Goal: Task Accomplishment & Management: Complete application form

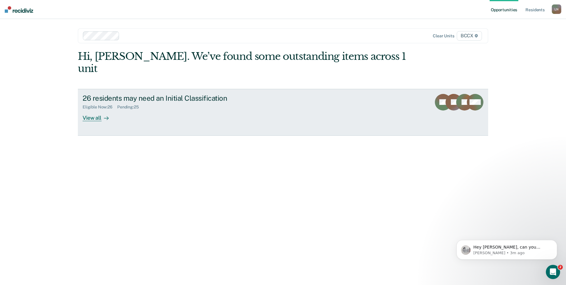
click at [99, 109] on div "View all" at bounding box center [99, 115] width 33 height 12
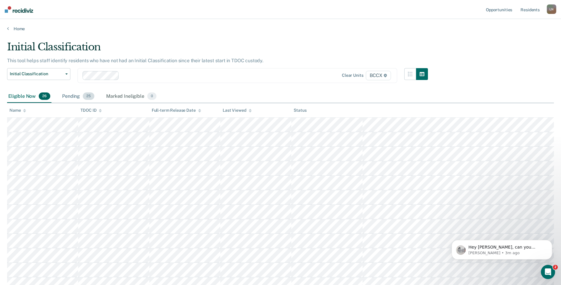
click at [73, 97] on div "Pending 25" at bounding box center [78, 96] width 35 height 13
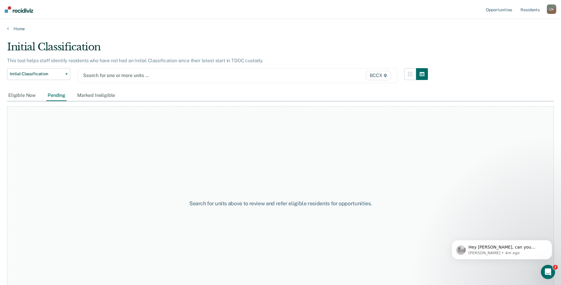
click at [98, 74] on div at bounding box center [191, 75] width 216 height 7
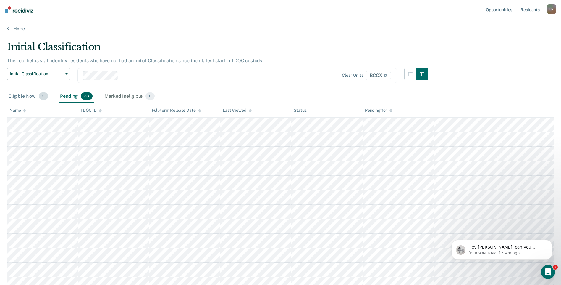
click at [23, 96] on div "Eligible Now 9" at bounding box center [28, 96] width 42 height 13
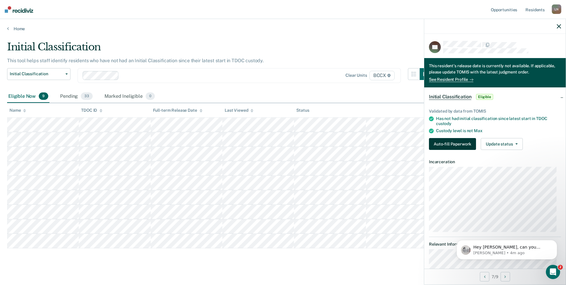
click at [441, 147] on button "Auto-fill Paperwork" at bounding box center [452, 144] width 47 height 12
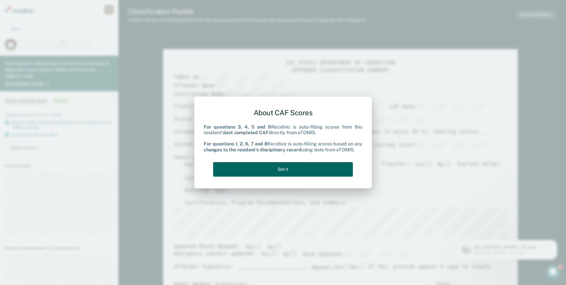
click at [298, 165] on button "Got it" at bounding box center [283, 169] width 140 height 14
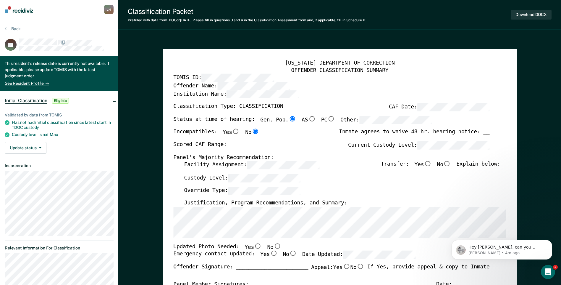
type textarea "x"
click at [502, 251] on p "[PERSON_NAME] • 4m ago" at bounding box center [507, 252] width 76 height 5
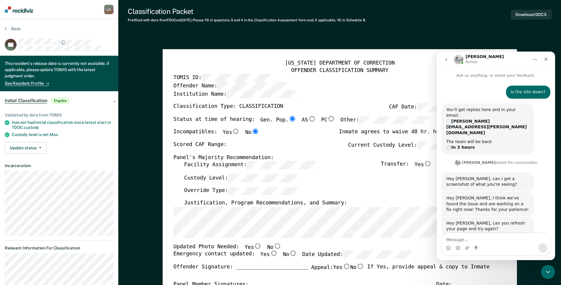
scroll to position [1, 0]
type textarea "i"
type textarea "it's working now. Thank you!"
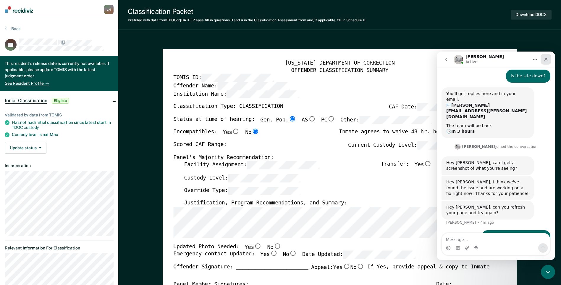
click at [549, 56] on div "Close" at bounding box center [546, 59] width 11 height 11
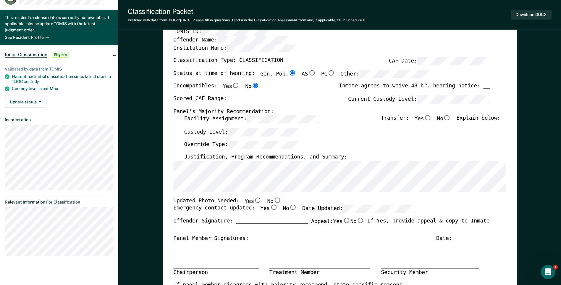
scroll to position [0, 0]
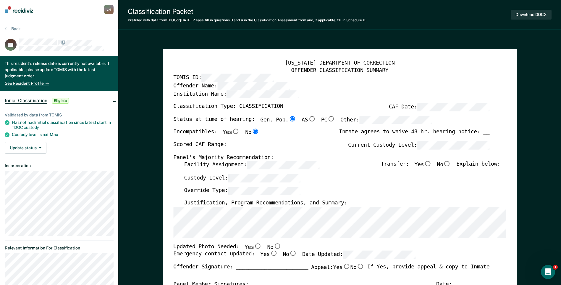
type textarea "x"
radio input "false"
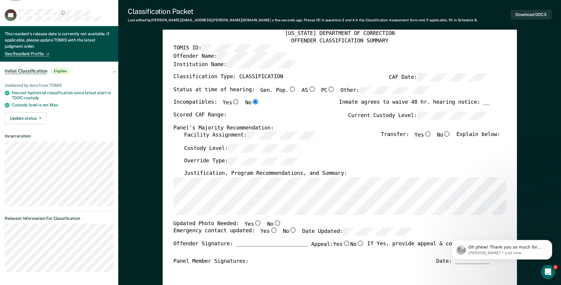
scroll to position [38, 0]
click at [551, 269] on icon "Open Intercom Messenger" at bounding box center [548, 271] width 10 height 10
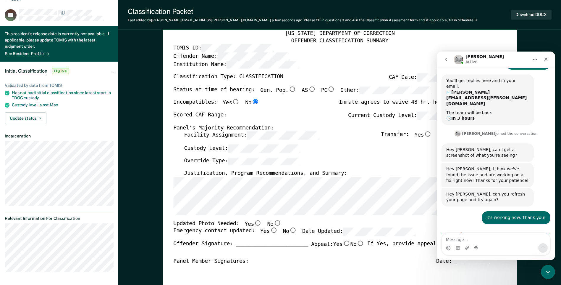
scroll to position [48, 0]
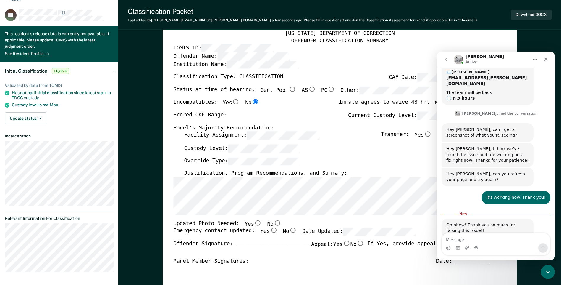
click at [488, 241] on textarea "Message…" at bounding box center [496, 238] width 108 height 10
click at [547, 58] on icon "Close" at bounding box center [546, 59] width 3 height 3
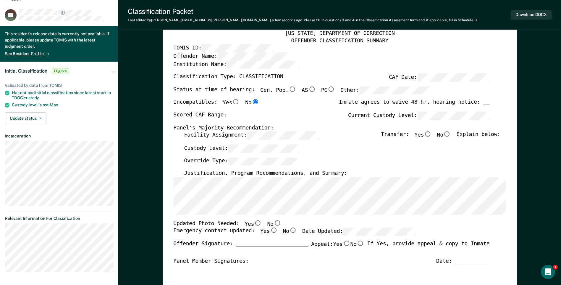
click at [273, 223] on input "No" at bounding box center [277, 222] width 8 height 5
type textarea "x"
radio input "true"
click at [270, 229] on input "Yes" at bounding box center [274, 230] width 8 height 5
type textarea "x"
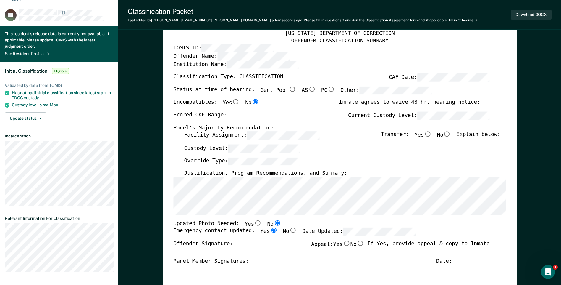
radio input "true"
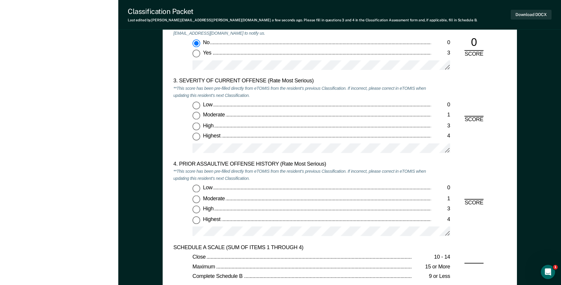
scroll to position [710, 0]
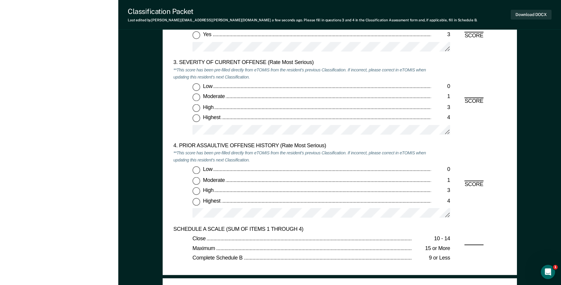
click at [199, 119] on input "Highest 4" at bounding box center [197, 118] width 8 height 8
type textarea "x"
radio input "true"
click at [198, 202] on input "Highest 4" at bounding box center [197, 201] width 8 height 8
type textarea "x"
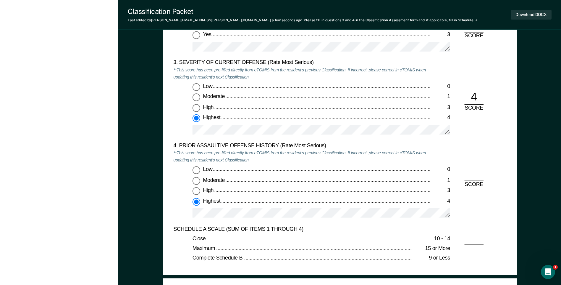
radio input "true"
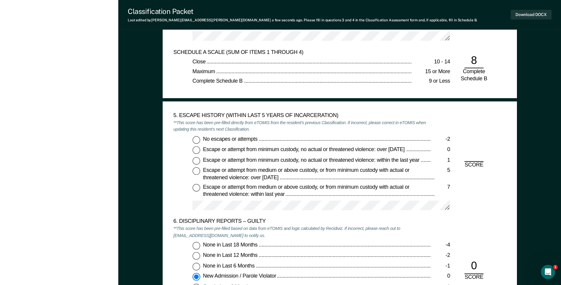
scroll to position [888, 0]
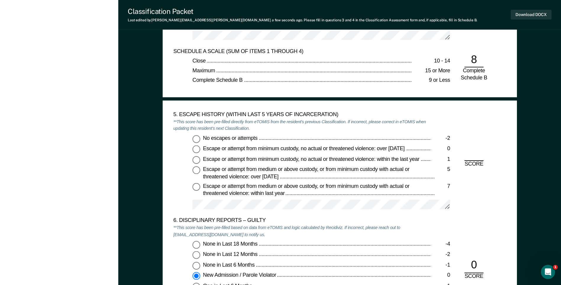
click at [199, 141] on input "No escapes or attempts -2" at bounding box center [197, 139] width 8 height 8
type textarea "x"
radio input "true"
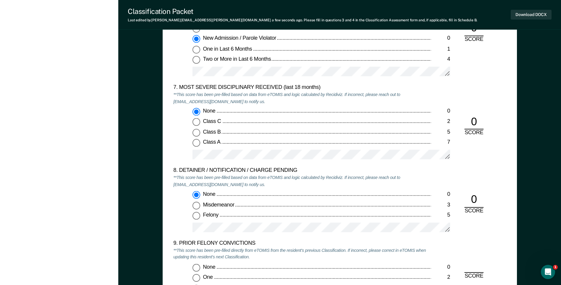
scroll to position [1213, 0]
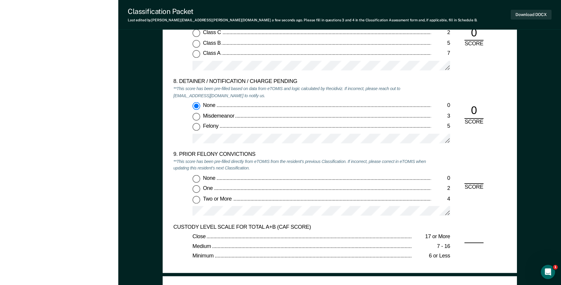
click at [199, 188] on input "One 2" at bounding box center [197, 189] width 8 height 8
type textarea "x"
radio input "true"
click at [463, 216] on div "9. PRIOR FELONY CONVICTIONS **This score has been pre-filled directly from eTOM…" at bounding box center [339, 187] width 333 height 72
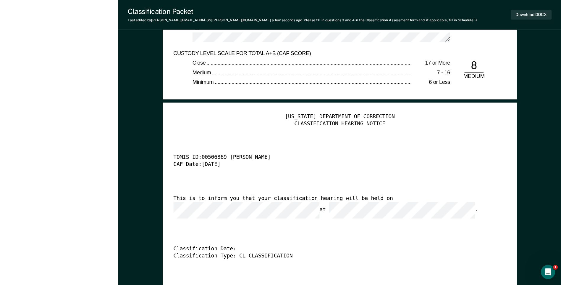
scroll to position [1390, 0]
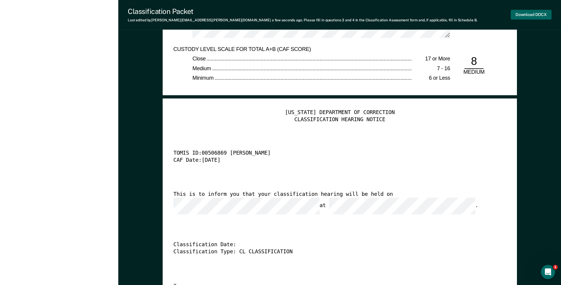
click at [518, 18] on button "Download DOCX" at bounding box center [531, 15] width 41 height 10
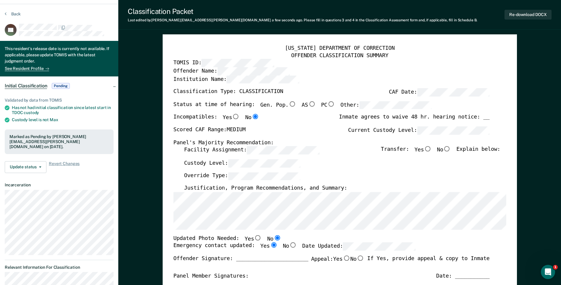
scroll to position [0, 0]
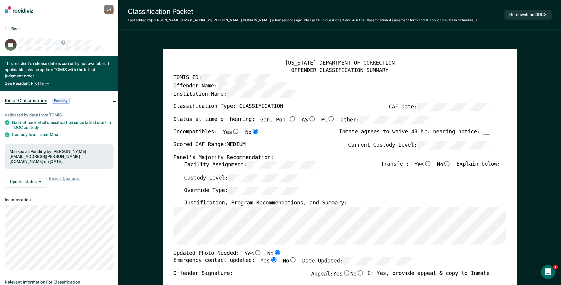
click at [16, 29] on button "Back" at bounding box center [13, 28] width 16 height 5
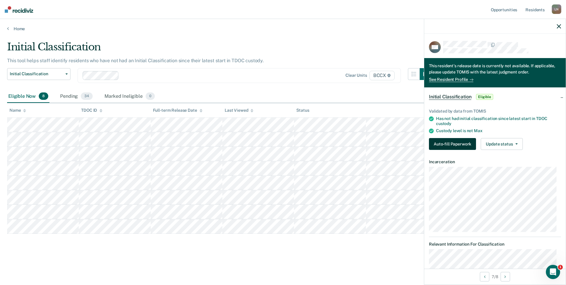
click at [459, 143] on button "Auto-fill Paperwork" at bounding box center [452, 144] width 47 height 12
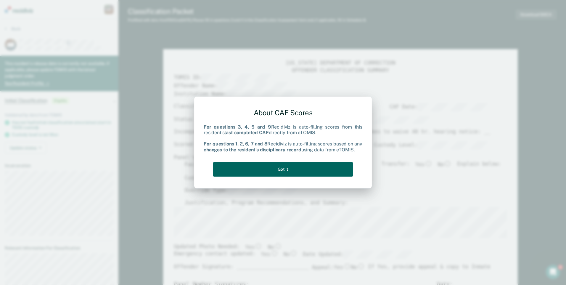
click at [259, 169] on button "Got it" at bounding box center [283, 169] width 140 height 14
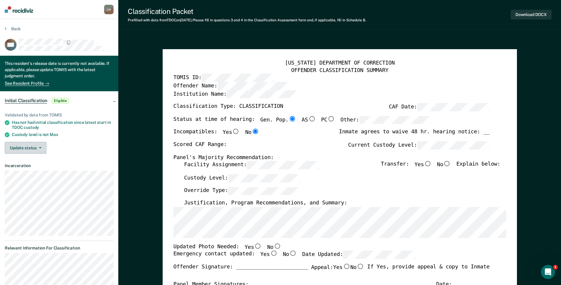
type textarea "x"
radio input "false"
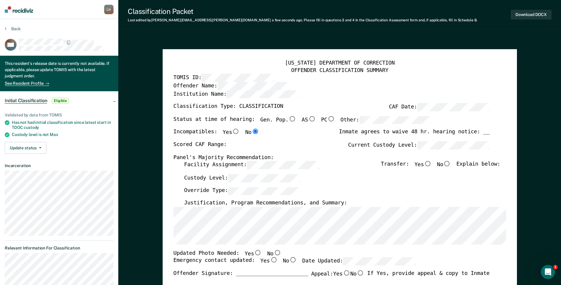
click at [273, 252] on input "No" at bounding box center [277, 251] width 8 height 5
type textarea "x"
radio input "true"
click at [270, 259] on input "Yes" at bounding box center [274, 259] width 8 height 5
type textarea "x"
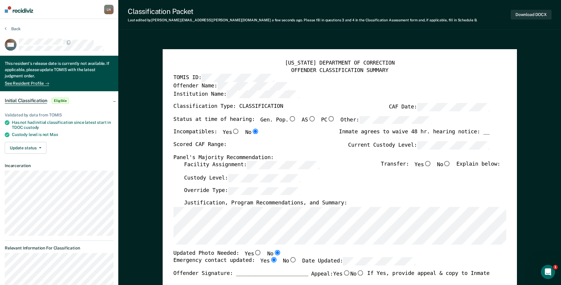
radio input "true"
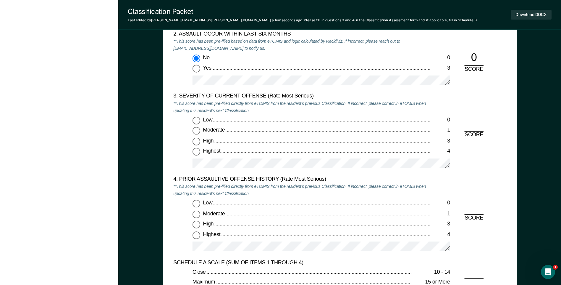
scroll to position [680, 0]
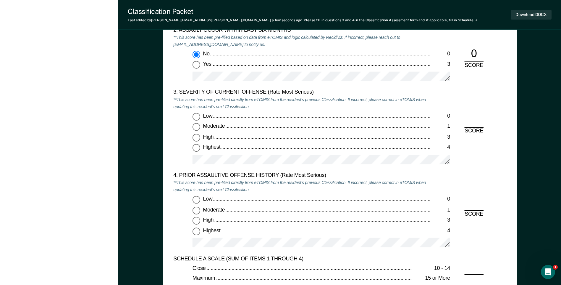
click at [196, 116] on input "Low 0" at bounding box center [197, 117] width 8 height 8
type textarea "x"
radio input "true"
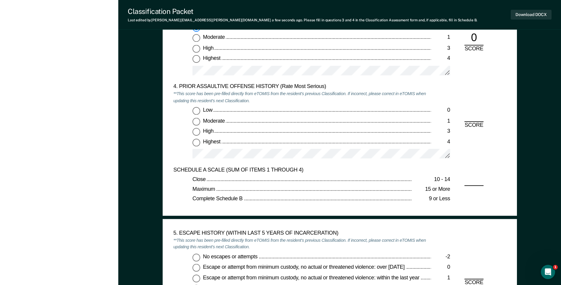
scroll to position [651, 0]
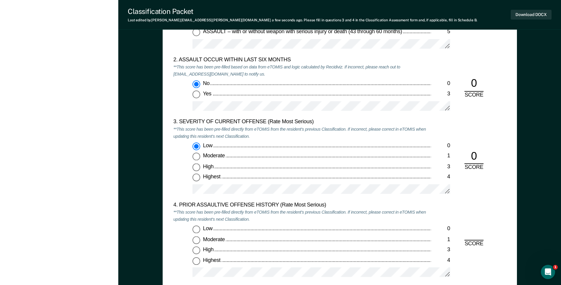
click at [194, 158] on input "Moderate 1" at bounding box center [197, 157] width 8 height 8
type textarea "x"
radio input "false"
radio input "true"
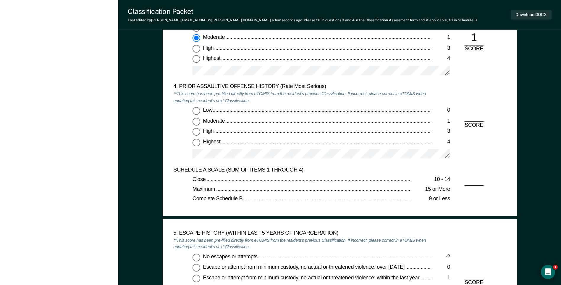
scroll to position [947, 0]
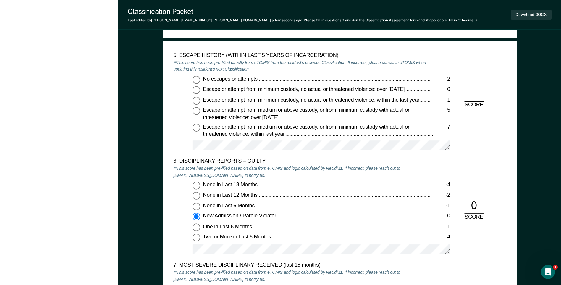
click at [199, 80] on input "No escapes or attempts -2" at bounding box center [197, 80] width 8 height 8
type textarea "x"
radio input "true"
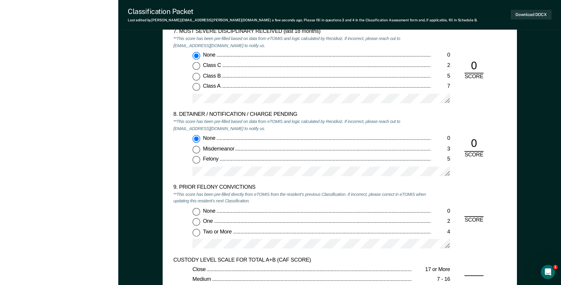
scroll to position [1243, 0]
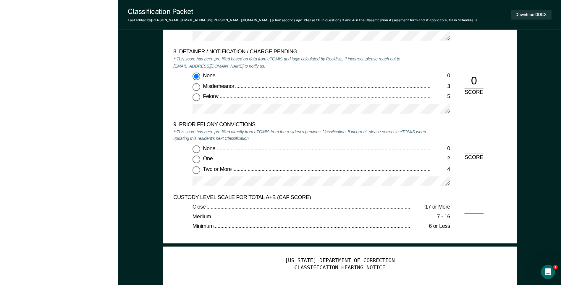
click at [198, 169] on input "Two or More 4" at bounding box center [197, 170] width 8 height 8
type textarea "x"
radio input "true"
click at [501, 188] on div "9. PRIOR FELONY CONVICTIONS **This score has been pre-filled directly from eTOM…" at bounding box center [339, 157] width 333 height 72
click at [185, 168] on div "None 0 One 2 Two or More 4" at bounding box center [302, 168] width 258 height 46
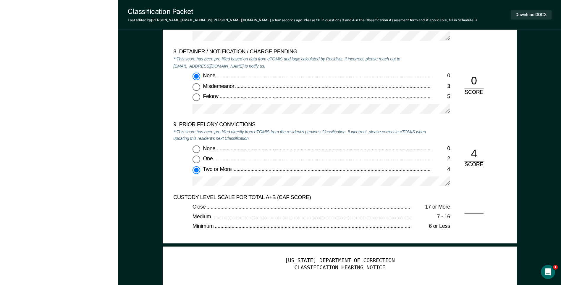
click at [470, 212] on div "CUSTODY LEVEL SCALE FOR TOTAL A+B (CAF SCORE) Close 17 or More Medium 7 - 16 Mi…" at bounding box center [339, 213] width 333 height 39
click at [472, 206] on div "CUSTODY LEVEL SCALE FOR TOTAL A+B (CAF SCORE) Close 17 or More Medium 7 - 16 Mi…" at bounding box center [339, 213] width 333 height 39
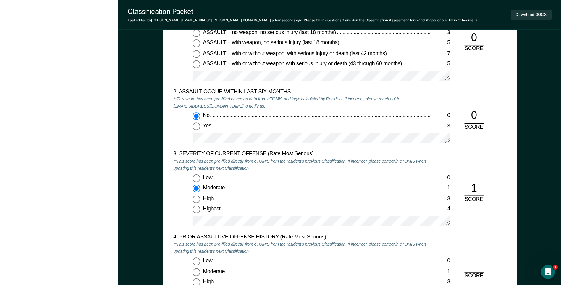
scroll to position [680, 0]
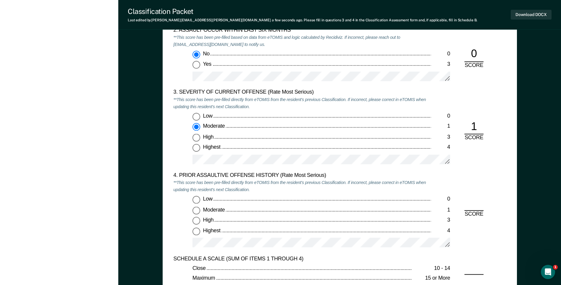
click at [196, 198] on input "Low 0" at bounding box center [197, 200] width 8 height 8
type textarea "x"
radio input "true"
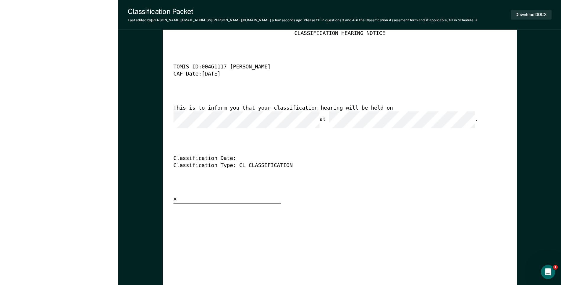
scroll to position [1479, 0]
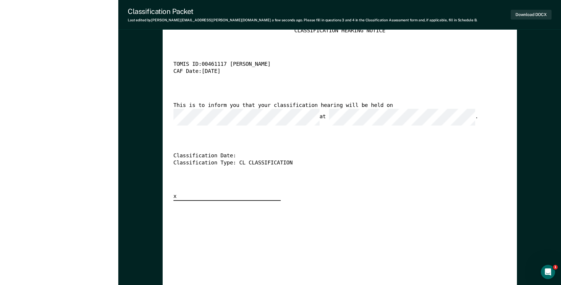
click at [412, 152] on div "Classification Date:" at bounding box center [331, 155] width 316 height 7
click at [541, 17] on button "Download DOCX" at bounding box center [531, 15] width 41 height 10
type textarea "x"
